Goal: Navigation & Orientation: Find specific page/section

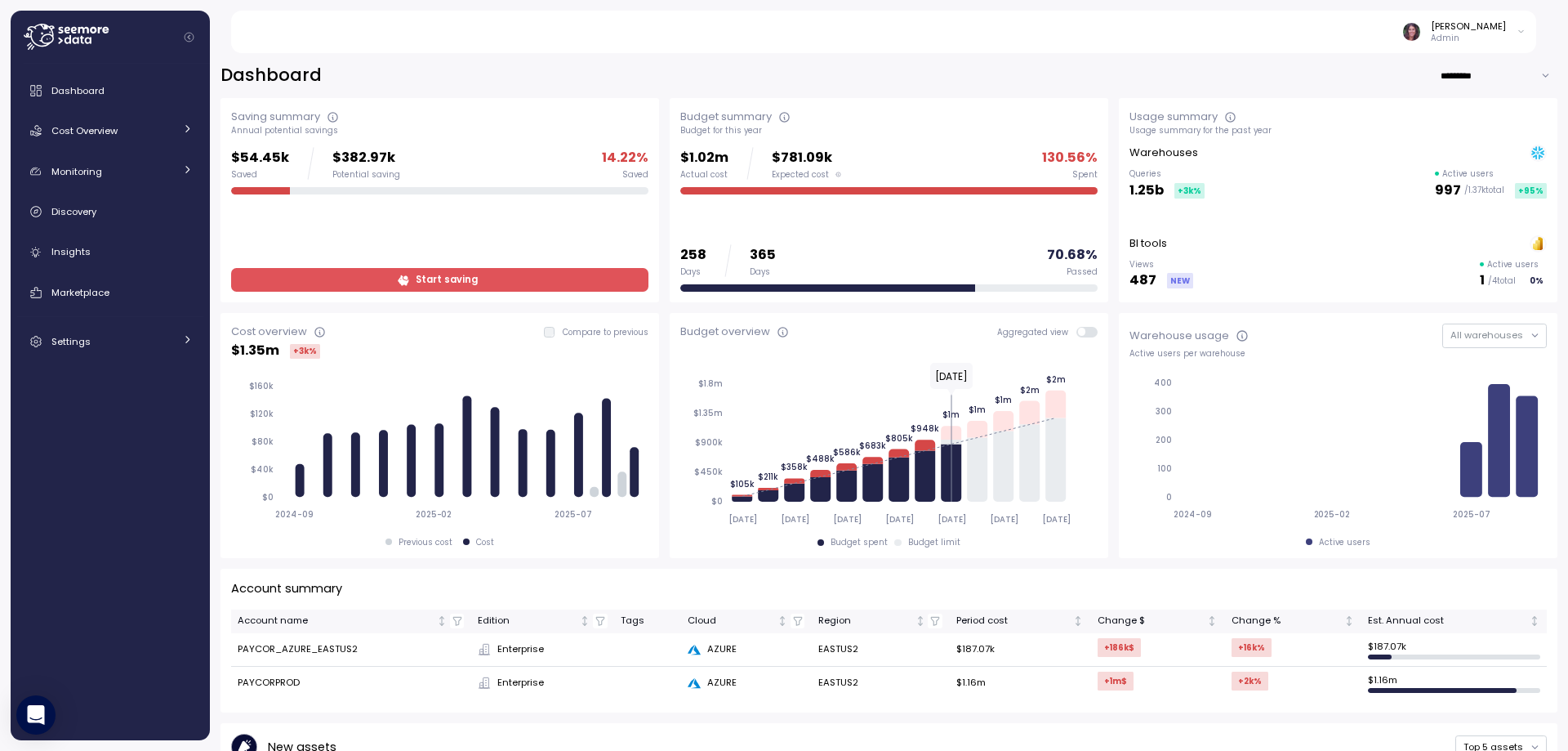
click at [83, 33] on icon at bounding box center [83, 30] width 11 height 7
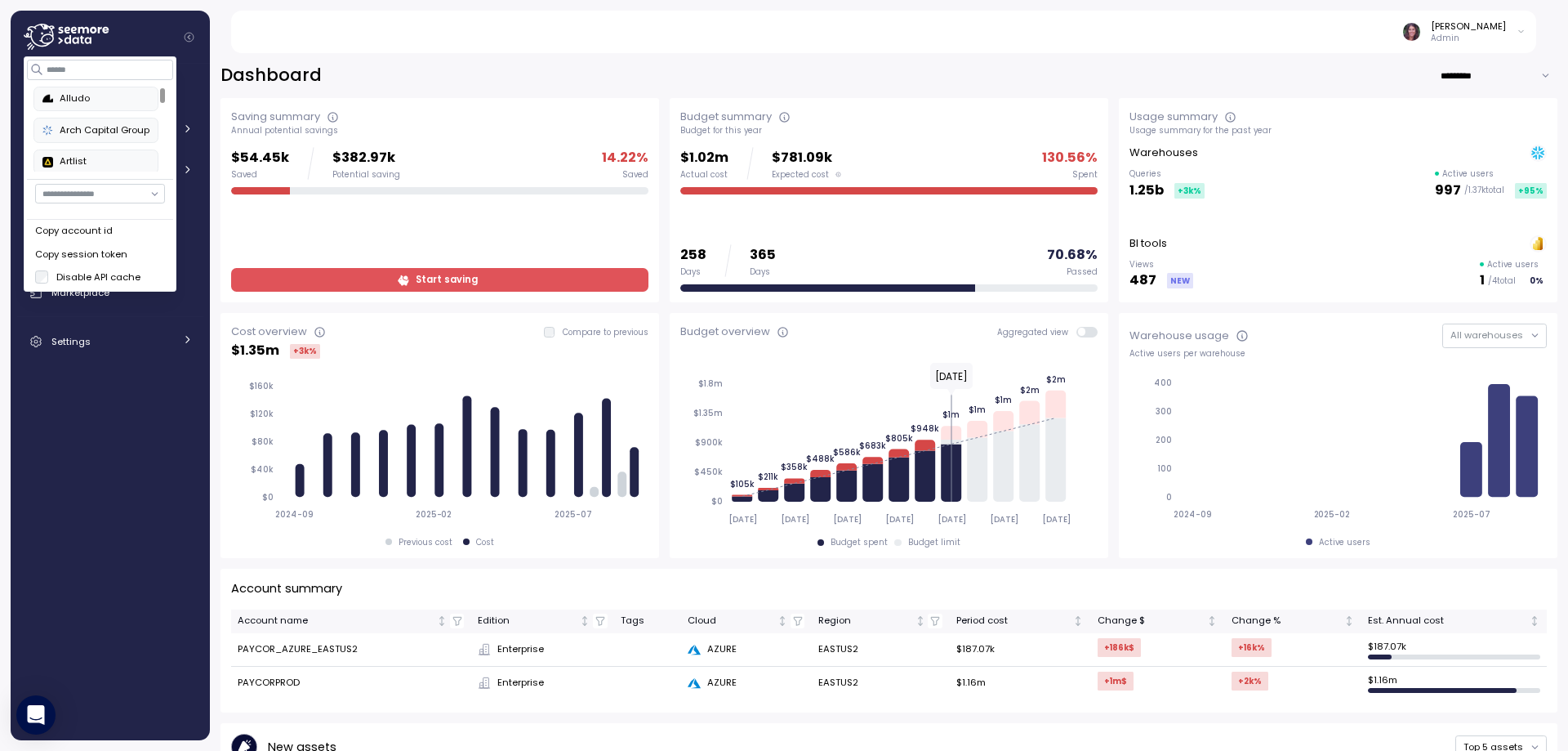
click at [84, 123] on div "Arch Capital Group" at bounding box center [96, 130] width 107 height 14
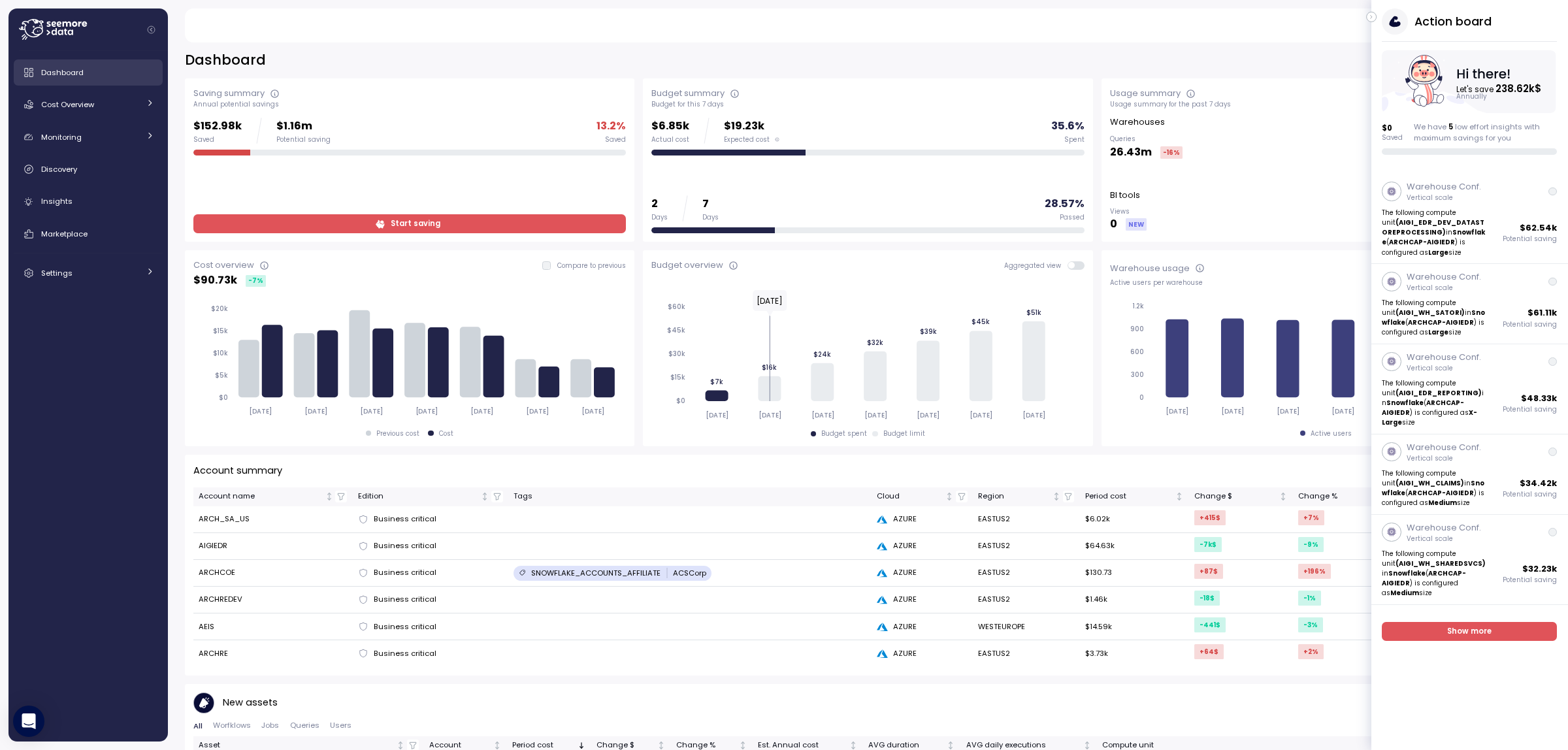
click at [79, 73] on span "Dashboard" at bounding box center [62, 73] width 42 height 11
